Goal: Task Accomplishment & Management: Manage account settings

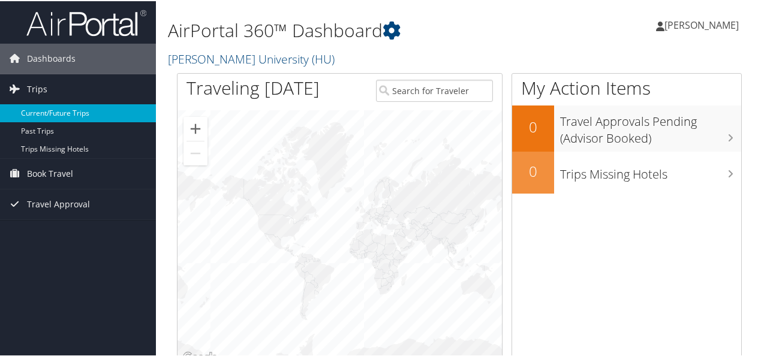
click at [66, 114] on link "Current/Future Trips" at bounding box center [78, 112] width 156 height 18
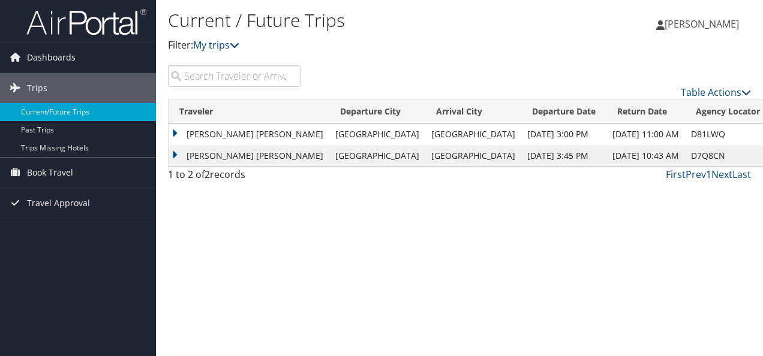
click at [205, 179] on div "1 to 2 of 2 records" at bounding box center [234, 177] width 133 height 20
click at [173, 130] on td "MARIAMA SERAY KAMARA" at bounding box center [249, 135] width 161 height 22
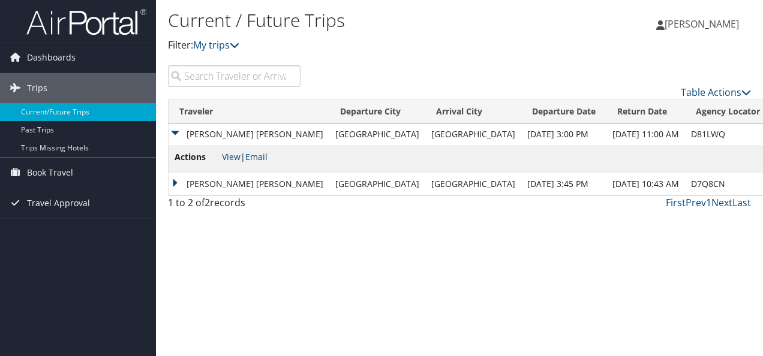
click at [178, 183] on td "MARIAMA SERAY KAMARA" at bounding box center [249, 184] width 161 height 22
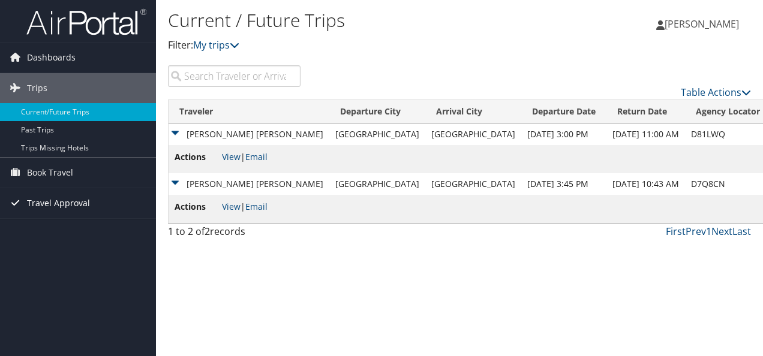
click at [59, 203] on span "Travel Approval" at bounding box center [58, 203] width 63 height 30
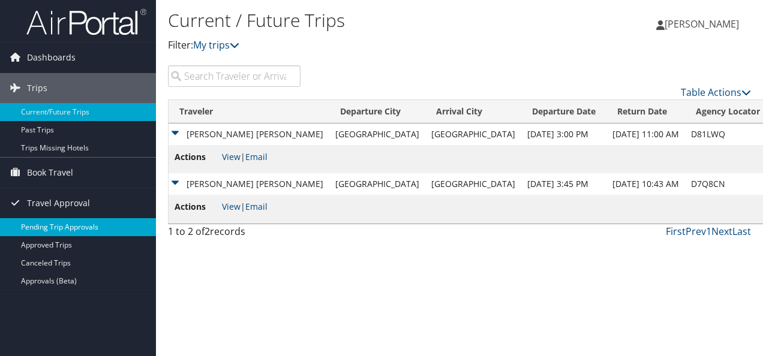
click at [59, 230] on link "Pending Trip Approvals" at bounding box center [78, 227] width 156 height 18
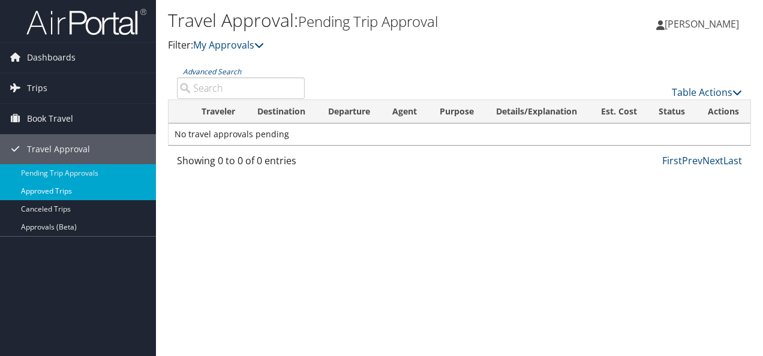
click at [85, 185] on link "Approved Trips" at bounding box center [78, 191] width 156 height 18
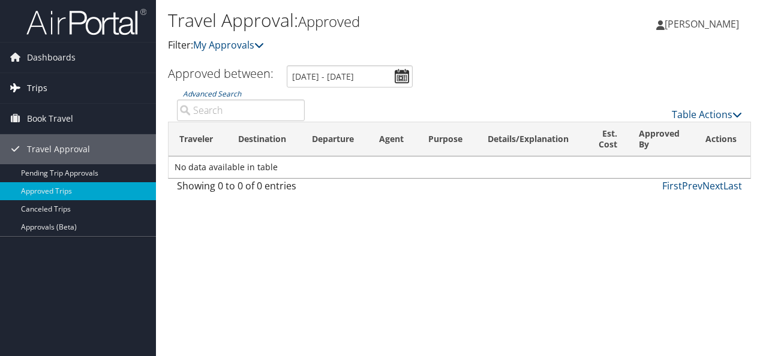
click at [54, 89] on link "Trips" at bounding box center [78, 88] width 156 height 30
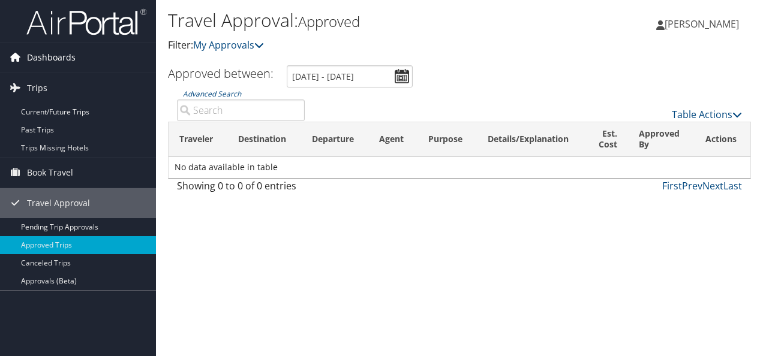
click at [61, 59] on span "Dashboards" at bounding box center [51, 58] width 49 height 30
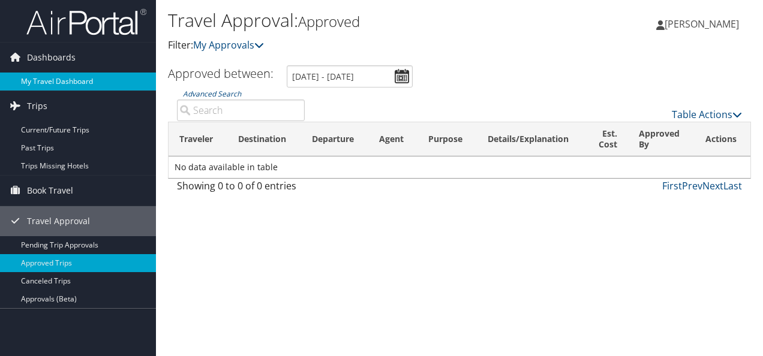
click at [55, 80] on link "My Travel Dashboard" at bounding box center [78, 82] width 156 height 18
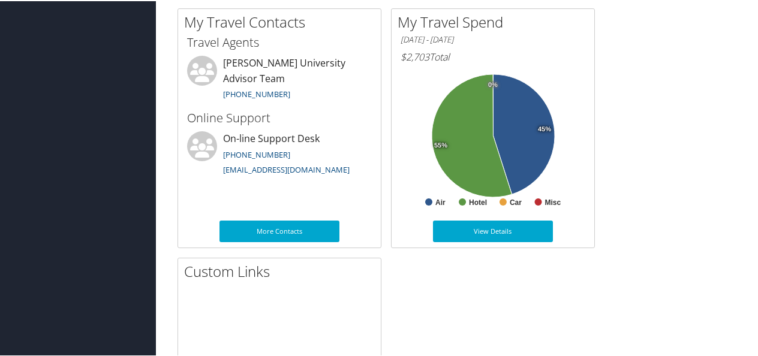
scroll to position [650, 0]
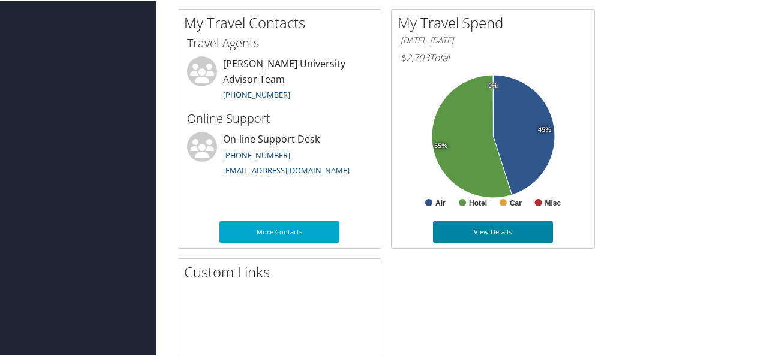
click at [507, 235] on link "View Details" at bounding box center [493, 231] width 120 height 22
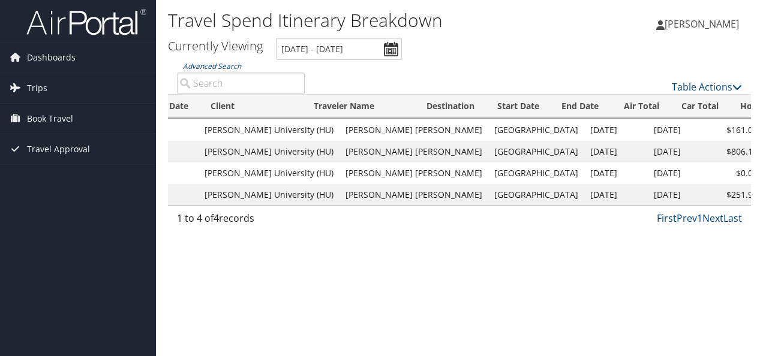
scroll to position [0, 76]
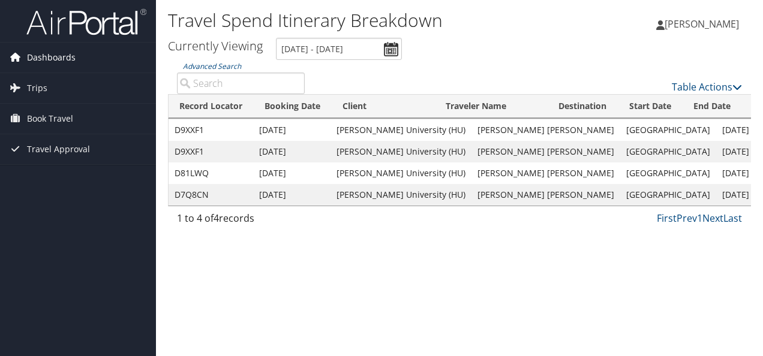
click at [65, 55] on span "Dashboards" at bounding box center [51, 58] width 49 height 30
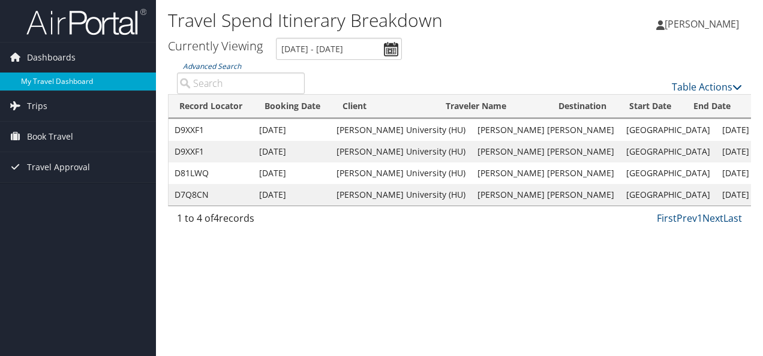
click at [46, 83] on link "My Travel Dashboard" at bounding box center [78, 82] width 156 height 18
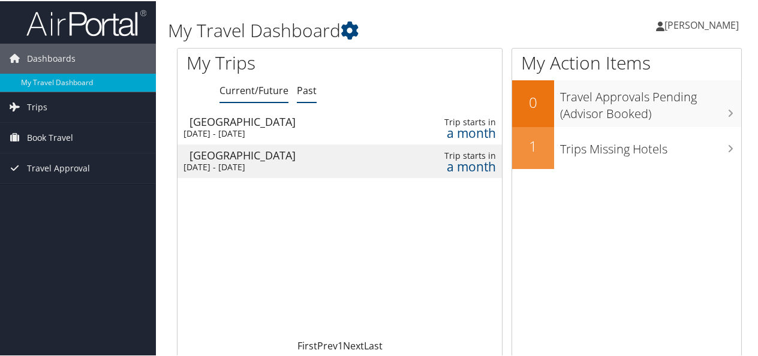
click at [314, 95] on link "Past" at bounding box center [307, 89] width 20 height 13
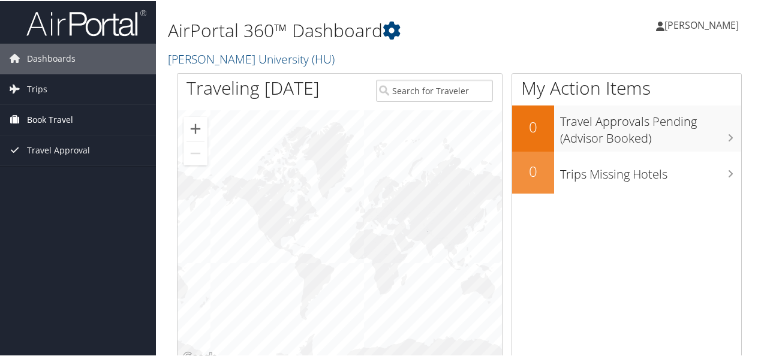
click at [81, 119] on link "Book Travel" at bounding box center [78, 119] width 156 height 30
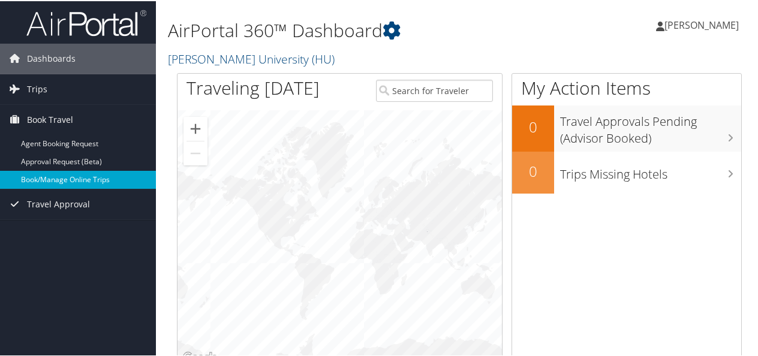
click at [71, 175] on link "Book/Manage Online Trips" at bounding box center [78, 179] width 156 height 18
